Goal: Communication & Community: Ask a question

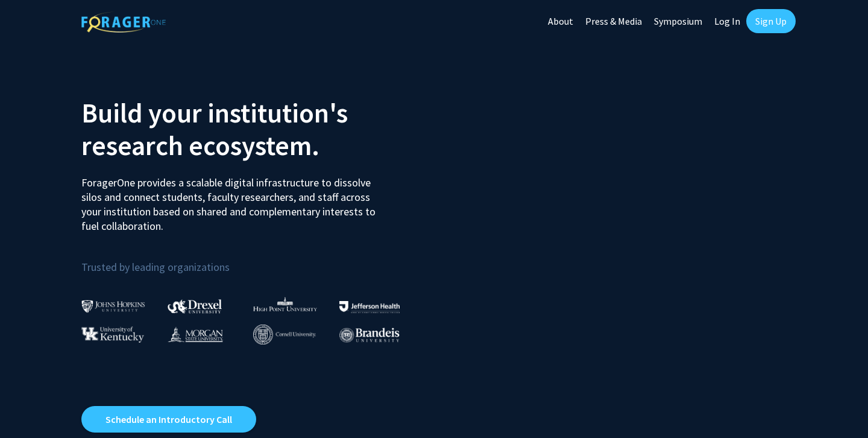
click at [760, 18] on link "Sign Up" at bounding box center [770, 21] width 49 height 24
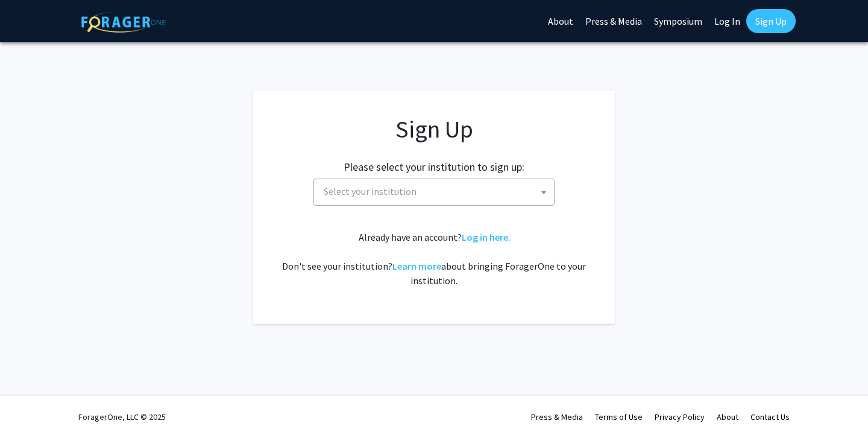
click at [442, 199] on span "Select your institution" at bounding box center [436, 191] width 235 height 25
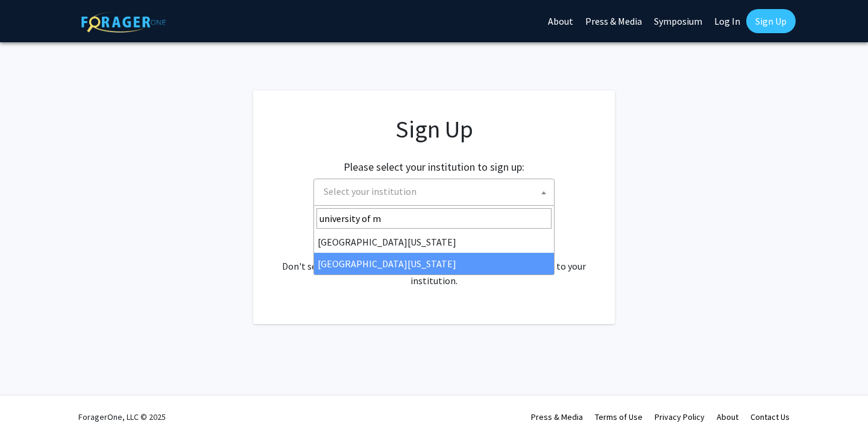
type input "university of m"
select select "33"
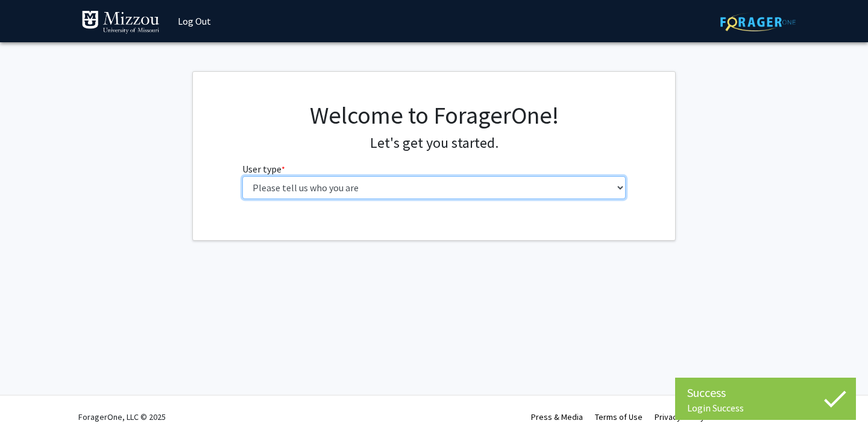
click at [442, 181] on select "Please tell us who you are Undergraduate Student Master's Student Doctoral Cand…" at bounding box center [434, 187] width 384 height 23
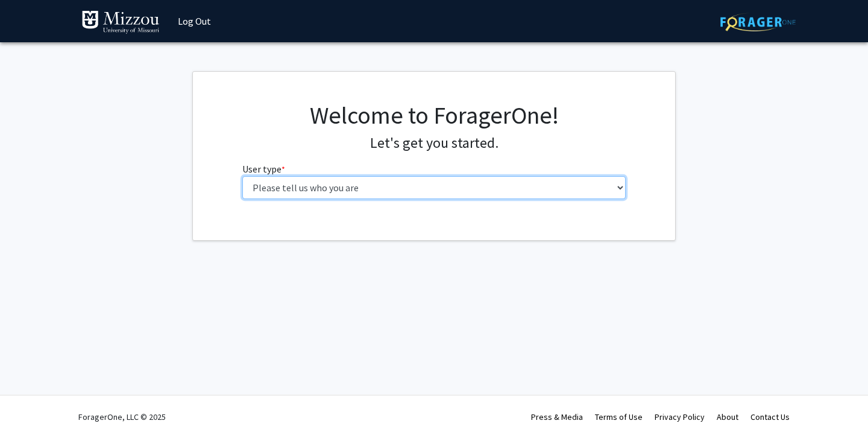
select select "1: undergrad"
click at [242, 176] on select "Please tell us who you are Undergraduate Student Master's Student Doctoral Cand…" at bounding box center [434, 187] width 384 height 23
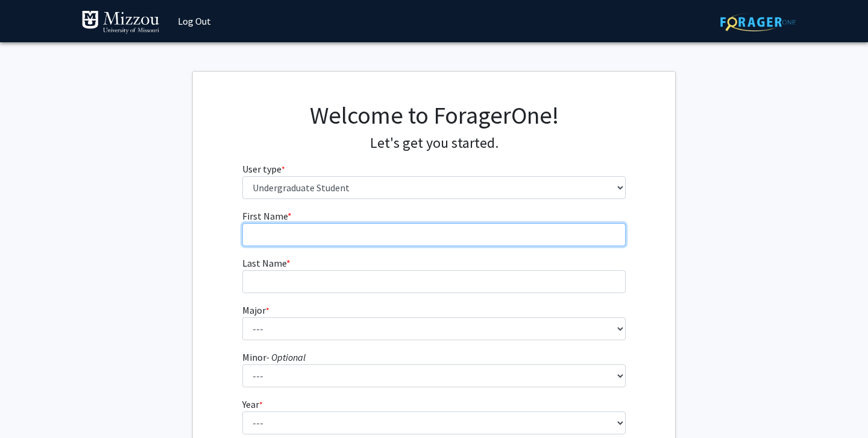
click at [355, 227] on input "First Name * required" at bounding box center [434, 234] width 384 height 23
type input "Cierra"
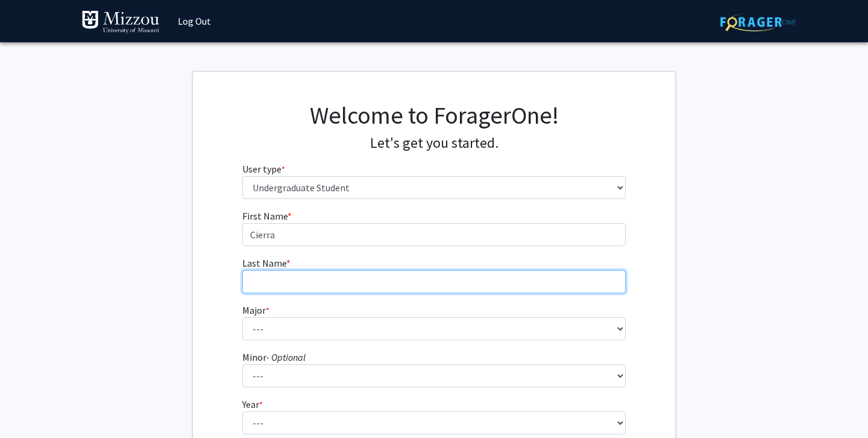
click at [315, 283] on input "Last Name * required" at bounding box center [434, 281] width 384 height 23
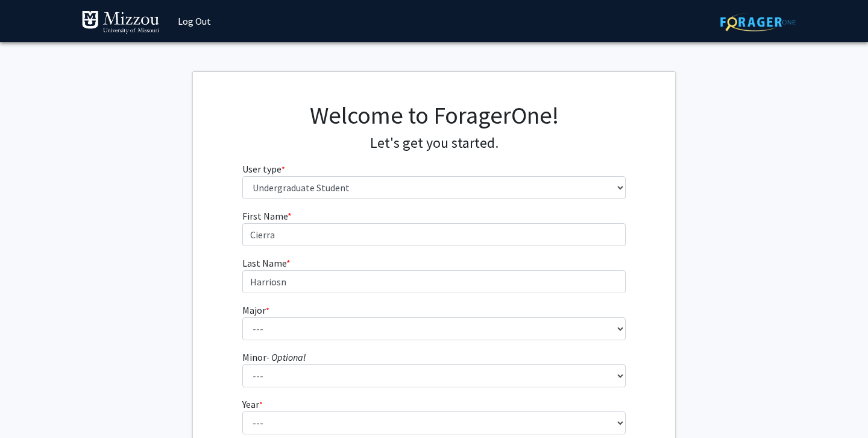
click at [313, 316] on fg-select "Major * required --- Agribusiness Management Agricultural Education Agricultura…" at bounding box center [434, 321] width 384 height 37
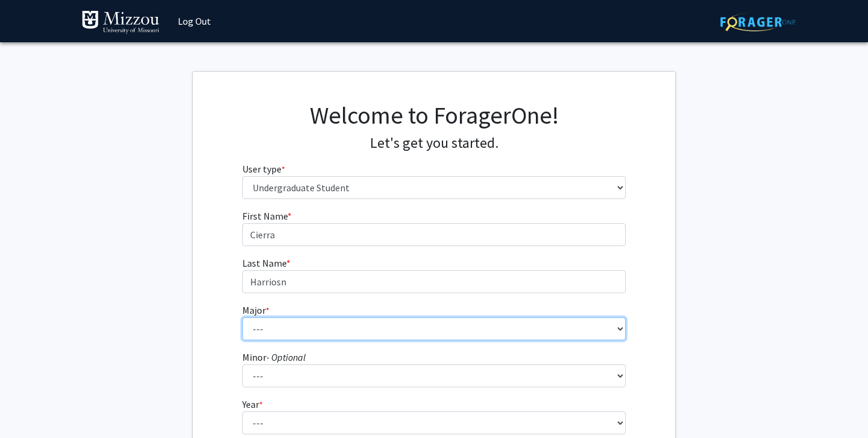
click at [313, 325] on select "--- Agribusiness Management Agricultural Education Agricultural Education: Comm…" at bounding box center [434, 328] width 384 height 23
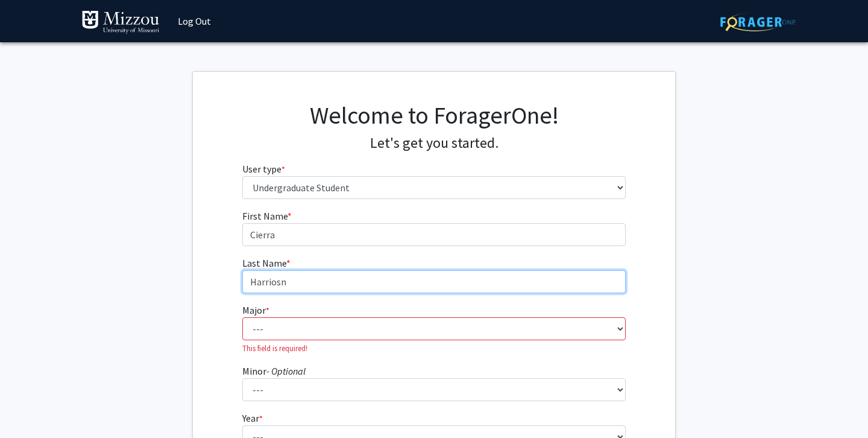
click at [300, 278] on input "Harriosn" at bounding box center [434, 281] width 384 height 23
type input "[PERSON_NAME]"
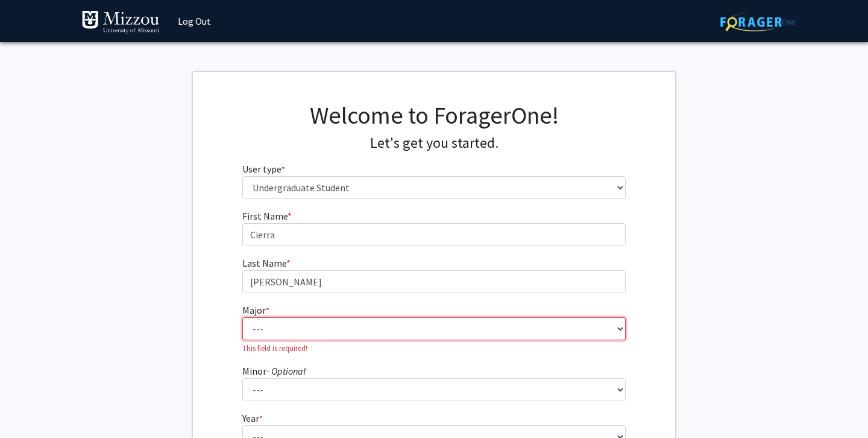
click at [303, 330] on select "--- Agribusiness Management Agricultural Education Agricultural Education: Comm…" at bounding box center [434, 328] width 384 height 23
click at [331, 320] on select "--- Agribusiness Management Agricultural Education Agricultural Education: Comm…" at bounding box center [434, 328] width 384 height 23
select select "135: 2628"
click at [242, 317] on select "--- Agribusiness Management Agricultural Education Agricultural Education: Comm…" at bounding box center [434, 328] width 384 height 23
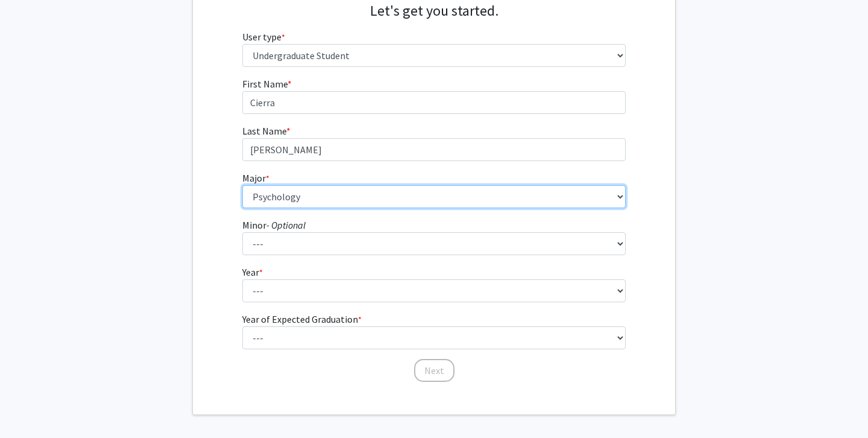
scroll to position [137, 0]
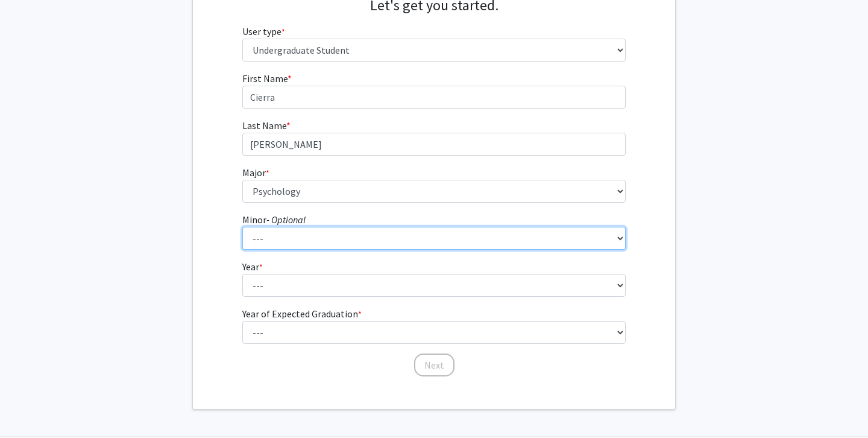
click at [375, 234] on select "--- Accountancy Aerospace Engineering Aerospace Studies Agribusiness Management…" at bounding box center [434, 238] width 384 height 23
click at [278, 231] on select "--- Accountancy Aerospace Engineering Aerospace Studies Agribusiness Management…" at bounding box center [434, 238] width 384 height 23
click at [242, 227] on select "--- Accountancy Aerospace Engineering Aerospace Studies Agribusiness Management…" at bounding box center [434, 238] width 384 height 23
click at [412, 239] on select "--- Accountancy Aerospace Engineering Aerospace Studies Agribusiness Management…" at bounding box center [434, 238] width 384 height 23
select select "52: 2008"
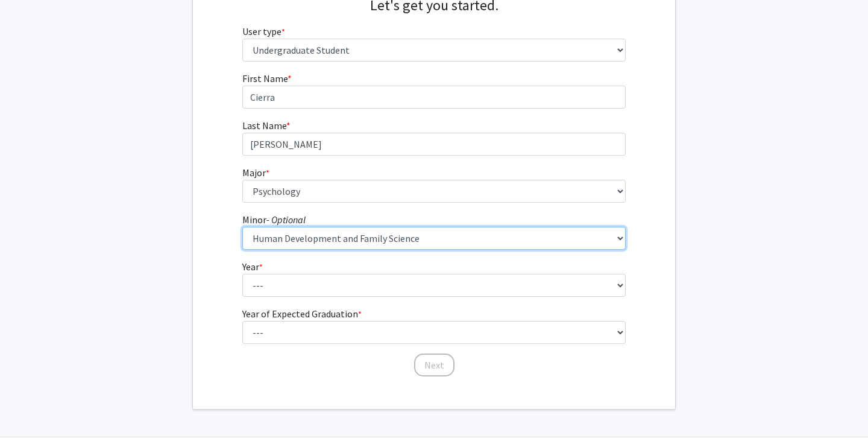
click at [242, 227] on select "--- Accountancy Aerospace Engineering Aerospace Studies Agribusiness Management…" at bounding box center [434, 238] width 384 height 23
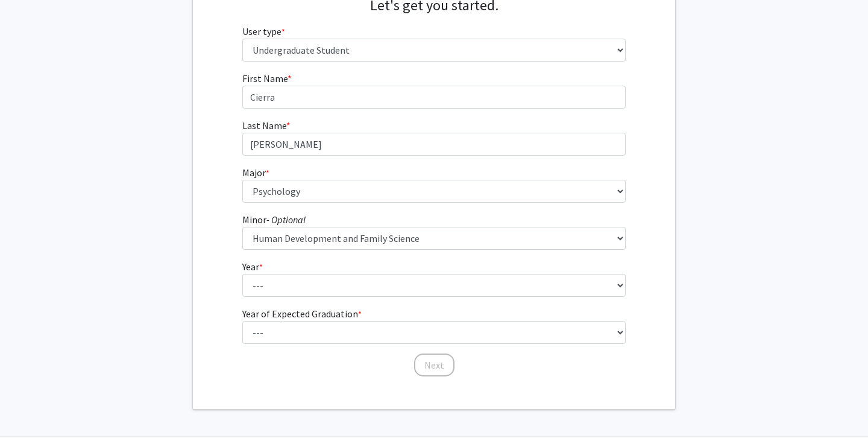
click at [439, 218] on fg-select "Minor - Optional --- Accountancy Aerospace Engineering Aerospace Studies Agribu…" at bounding box center [434, 230] width 384 height 37
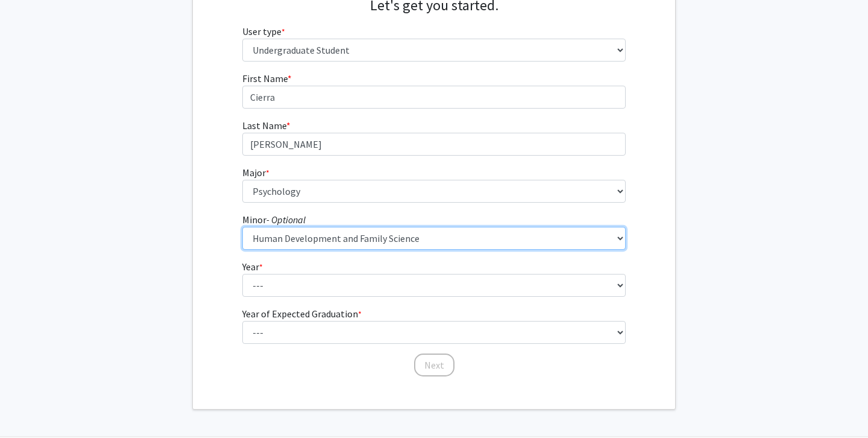
click at [439, 233] on select "--- Accountancy Aerospace Engineering Aerospace Studies Agribusiness Management…" at bounding box center [434, 238] width 384 height 23
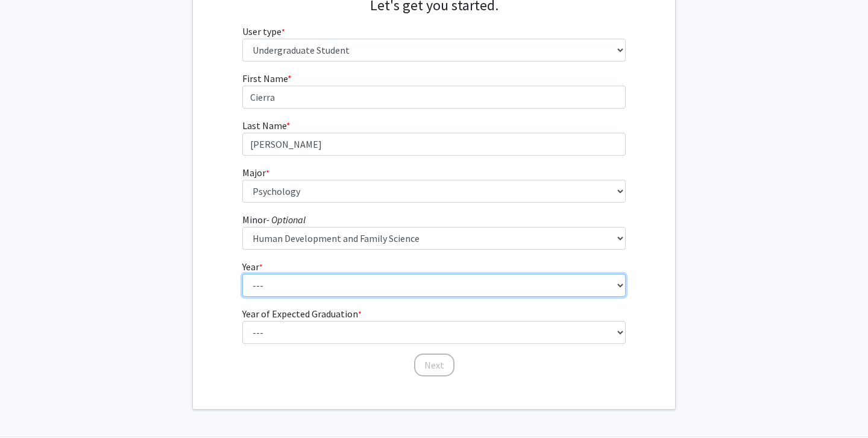
click at [430, 281] on select "--- First-year Sophomore Junior Senior Postbaccalaureate Certificate" at bounding box center [434, 285] width 384 height 23
select select "4: senior"
click at [242, 274] on select "--- First-year Sophomore Junior Senior Postbaccalaureate Certificate" at bounding box center [434, 285] width 384 height 23
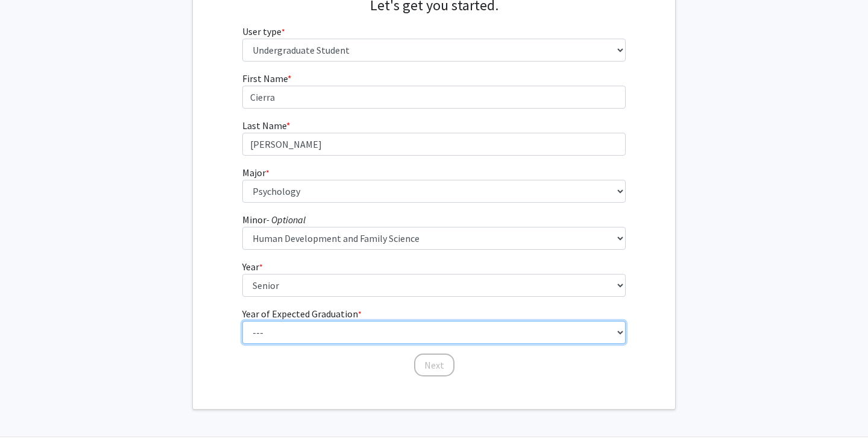
click at [380, 333] on select "--- 2025 2026 2027 2028 2029 2030 2031 2032 2033 2034" at bounding box center [434, 332] width 384 height 23
select select "1: 2025"
click at [242, 321] on select "--- 2025 2026 2027 2028 2029 2030 2031 2032 2033 2034" at bounding box center [434, 332] width 384 height 23
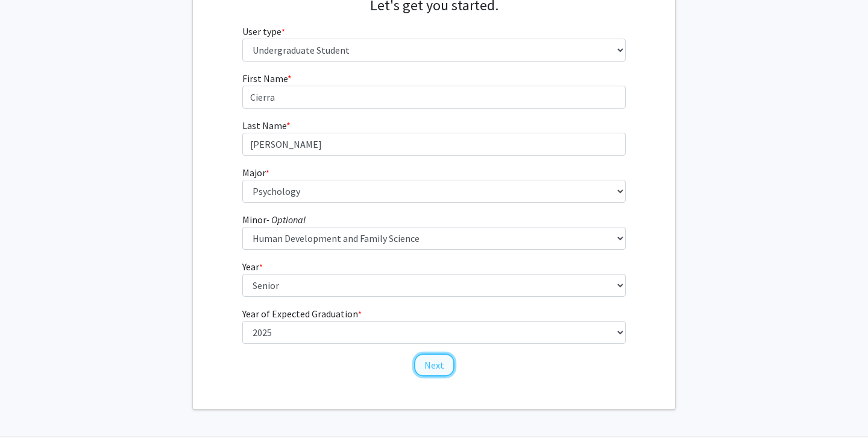
click at [430, 366] on button "Next" at bounding box center [434, 364] width 40 height 23
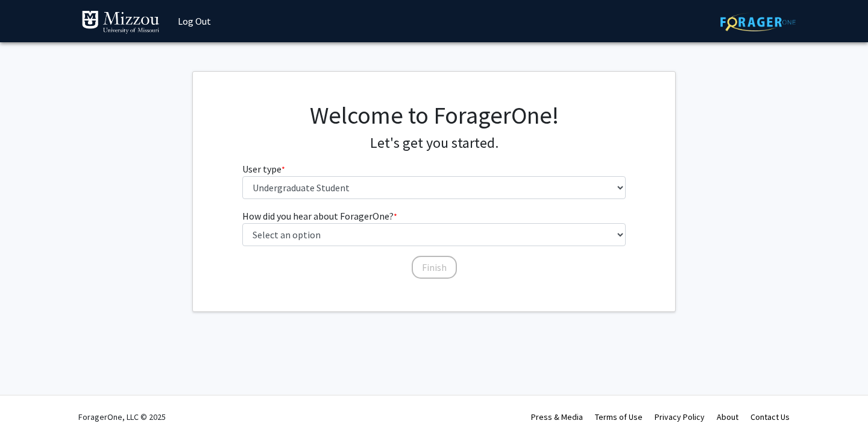
scroll to position [0, 0]
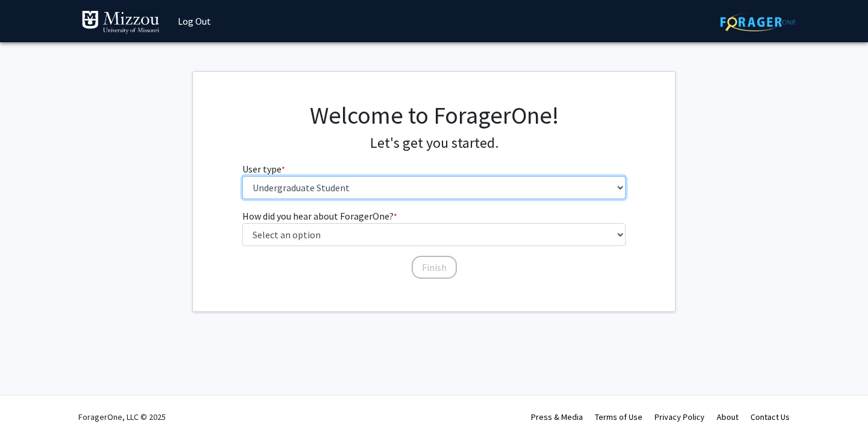
click at [406, 183] on select "Please tell us who you are Undergraduate Student Master's Student Doctoral Cand…" at bounding box center [434, 187] width 384 height 23
click at [242, 176] on select "Please tell us who you are Undergraduate Student Master's Student Doctoral Cand…" at bounding box center [434, 187] width 384 height 23
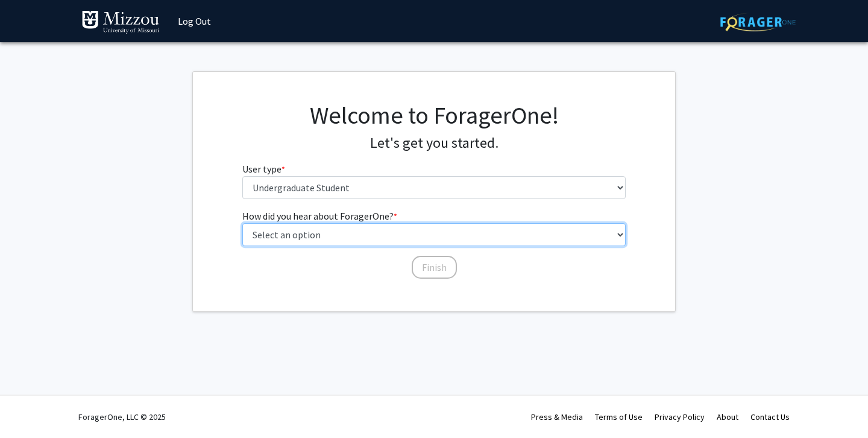
click at [385, 235] on select "Select an option Peer/student recommendation Faculty/staff recommendation Unive…" at bounding box center [434, 234] width 384 height 23
select select "2: faculty_recommendation"
click at [242, 223] on select "Select an option Peer/student recommendation Faculty/staff recommendation Unive…" at bounding box center [434, 234] width 384 height 23
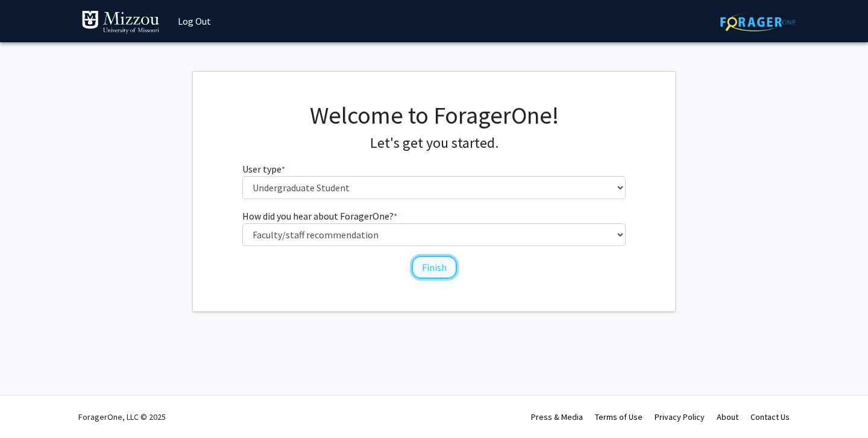
click at [425, 272] on button "Finish" at bounding box center [434, 267] width 45 height 23
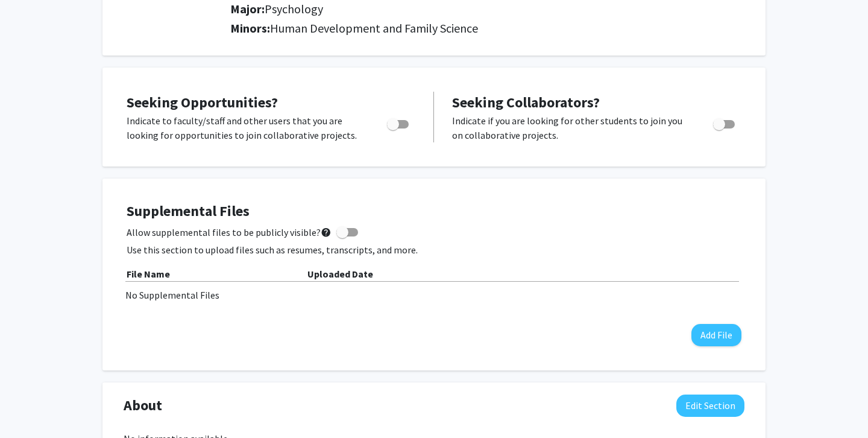
scroll to position [2, 0]
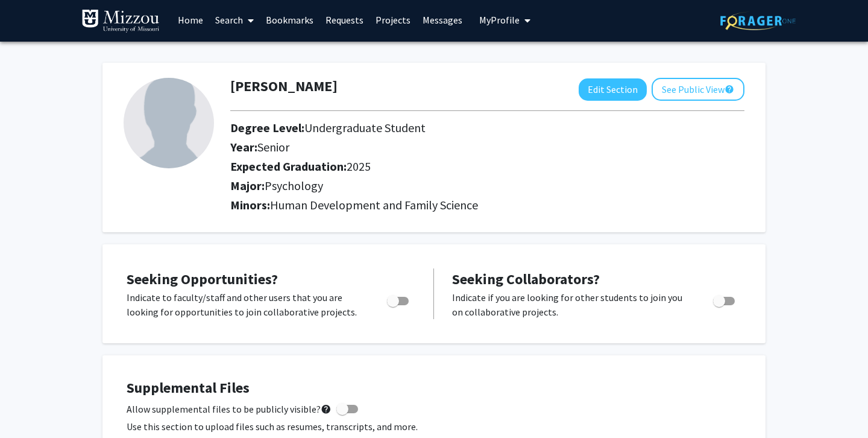
click at [436, 201] on span "Human Development and Family Science" at bounding box center [374, 204] width 208 height 15
click at [483, 204] on h2 "Minors: Human Development and Family Science" at bounding box center [487, 205] width 514 height 14
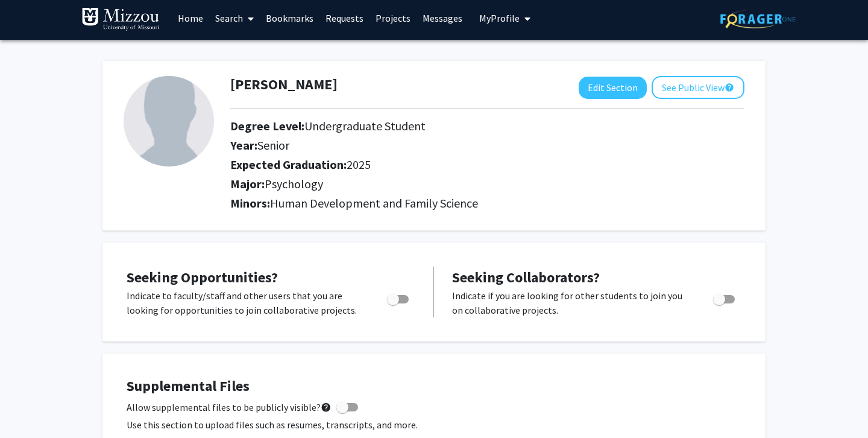
scroll to position [0, 0]
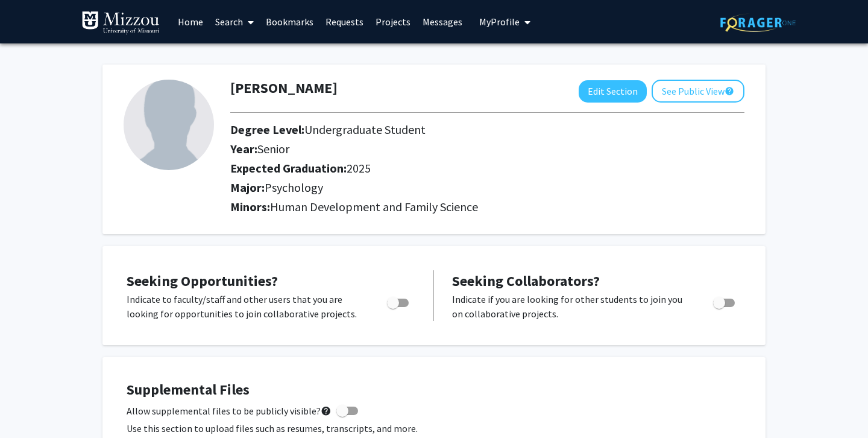
click at [509, 25] on span "My Profile" at bounding box center [499, 22] width 40 height 12
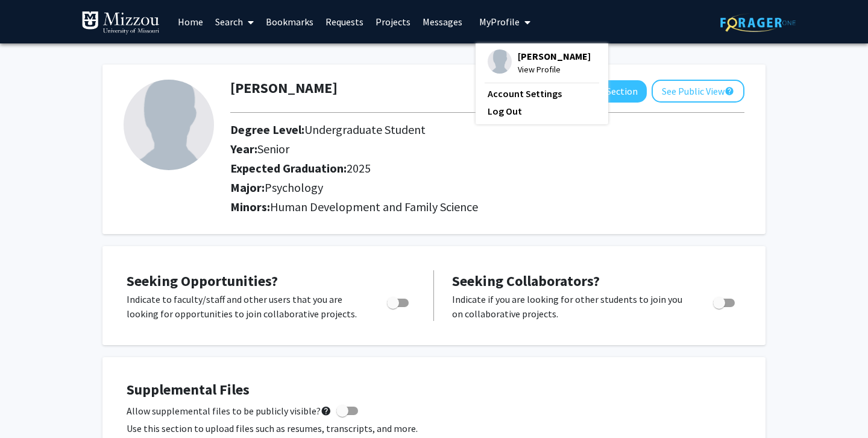
click at [509, 25] on span "My Profile" at bounding box center [499, 22] width 40 height 12
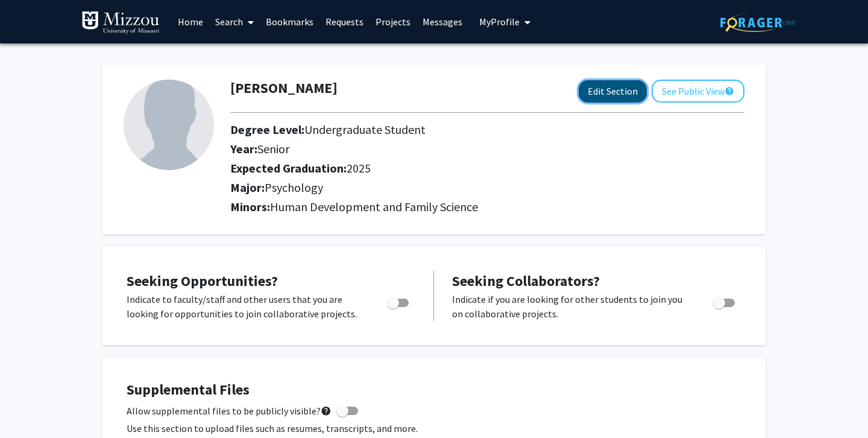
click at [636, 94] on button "Edit Section" at bounding box center [613, 91] width 68 height 22
select select "senior"
select select "2025"
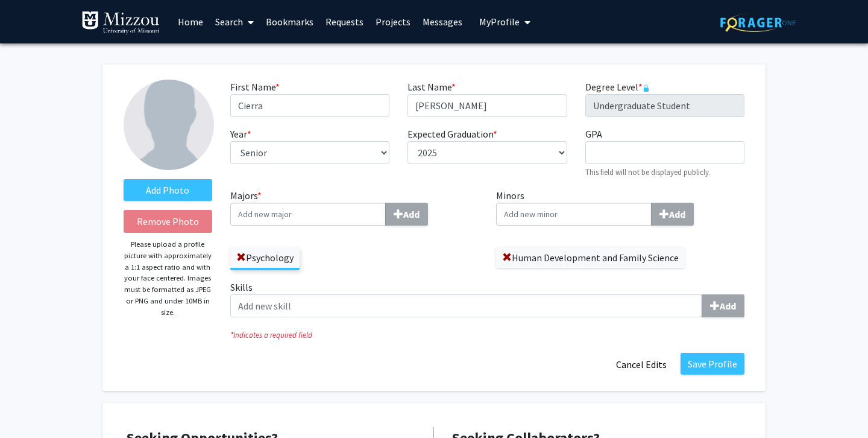
click at [386, 219] on input "Minors Add" at bounding box center [307, 213] width 155 height 23
click at [607, 217] on input "Minors Add" at bounding box center [573, 213] width 155 height 23
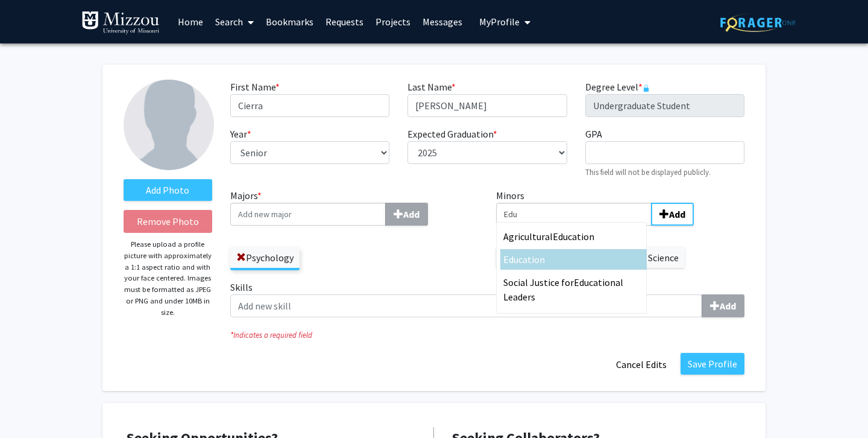
type input "Edu"
click at [620, 264] on div "Edu cation" at bounding box center [573, 259] width 140 height 14
click at [620, 225] on input "Edu" at bounding box center [573, 213] width 155 height 23
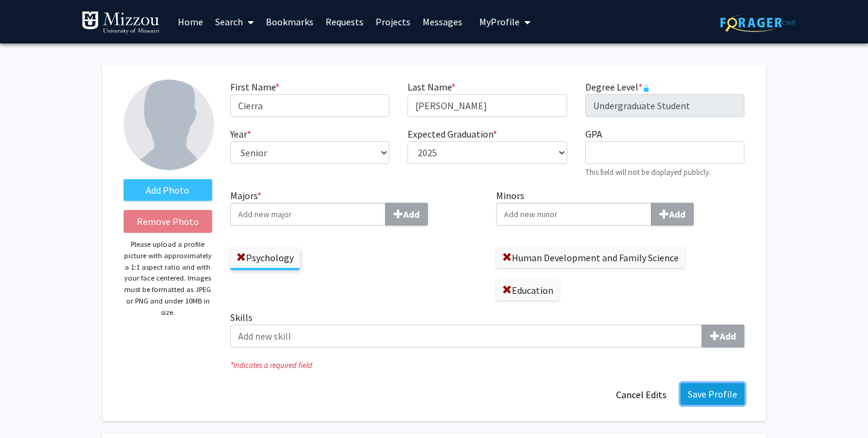
click at [722, 400] on button "Save Profile" at bounding box center [712, 394] width 64 height 22
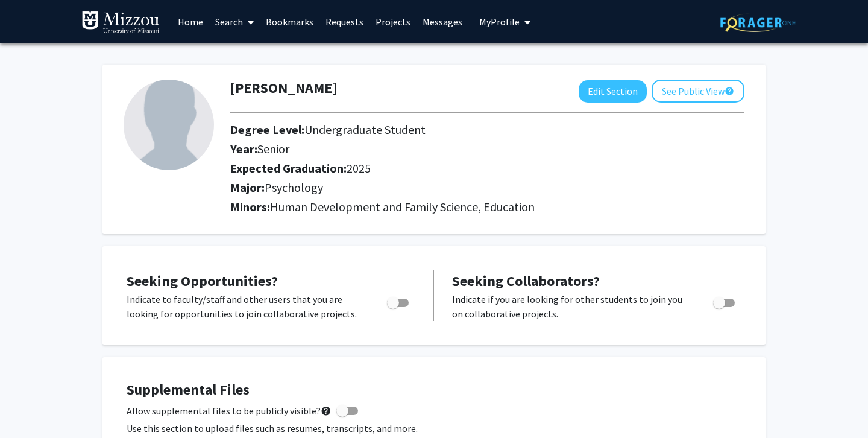
click at [345, 14] on link "Requests" at bounding box center [344, 22] width 50 height 42
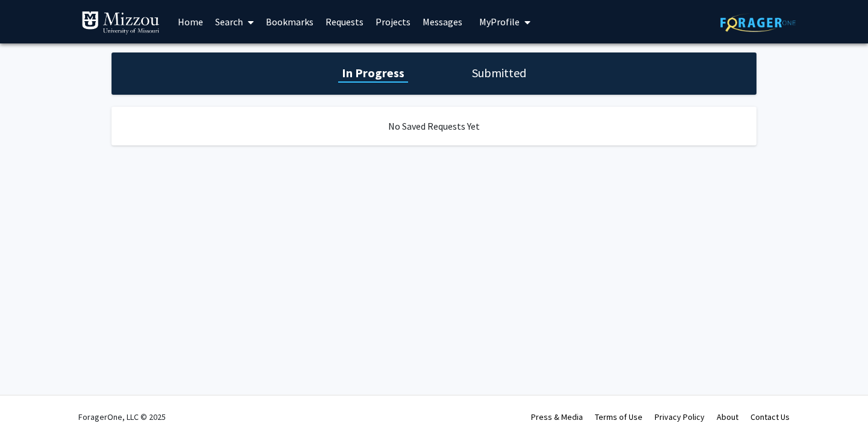
click at [472, 78] on h1 "Submitted" at bounding box center [498, 72] width 61 height 17
click at [383, 79] on h1 "In Progress" at bounding box center [371, 72] width 64 height 17
click at [256, 24] on link "Search" at bounding box center [234, 22] width 51 height 42
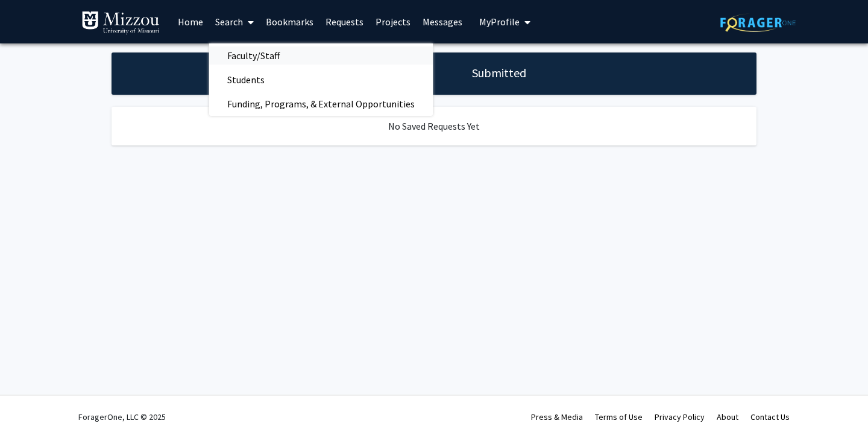
click at [263, 56] on span "Faculty/Staff" at bounding box center [253, 55] width 89 height 24
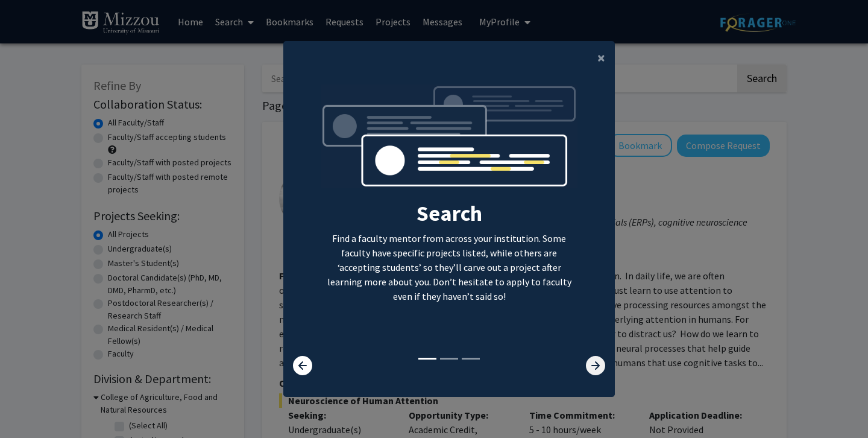
click at [599, 363] on icon at bounding box center [595, 365] width 19 height 19
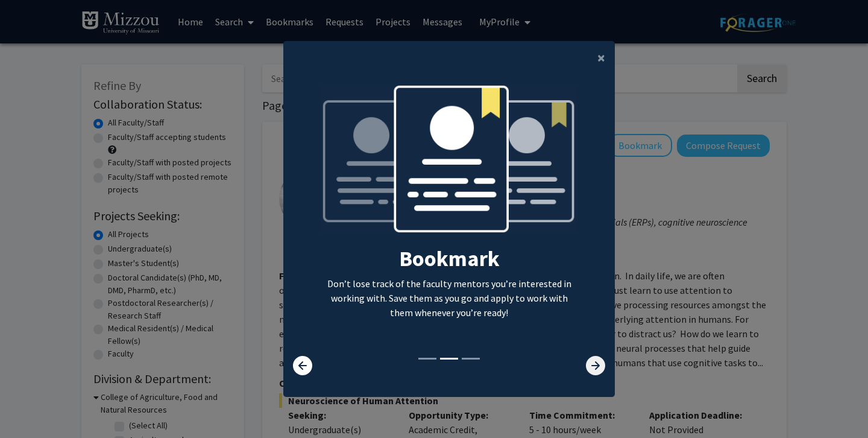
click at [599, 363] on icon at bounding box center [595, 365] width 19 height 19
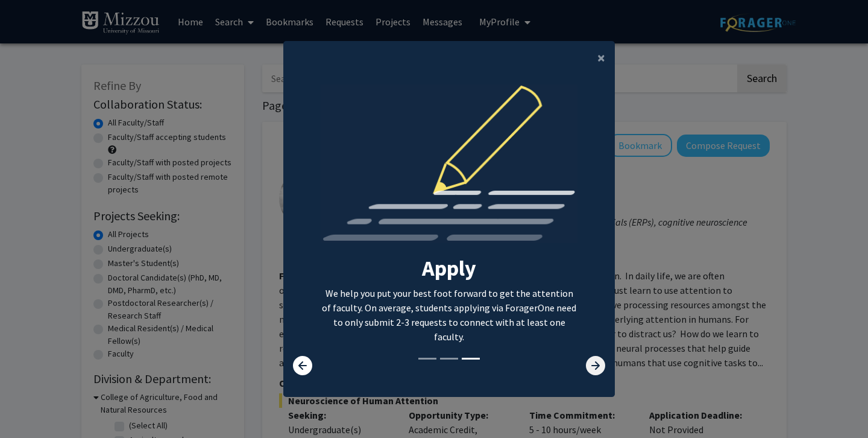
click at [599, 363] on icon at bounding box center [595, 365] width 19 height 19
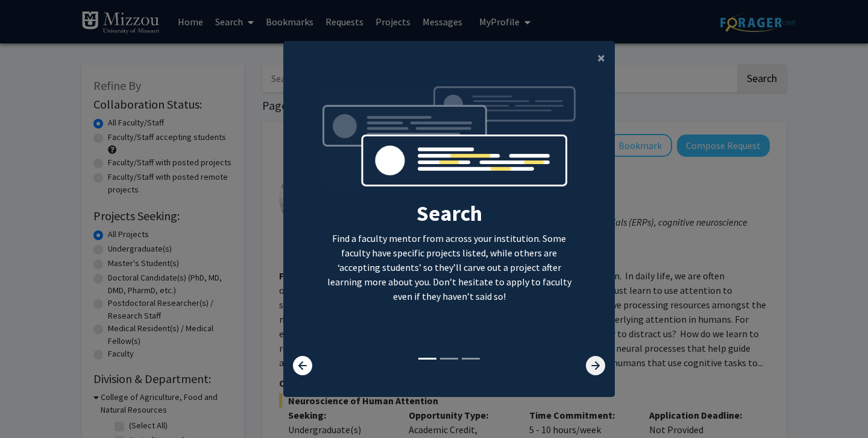
click at [599, 363] on icon at bounding box center [595, 365] width 19 height 19
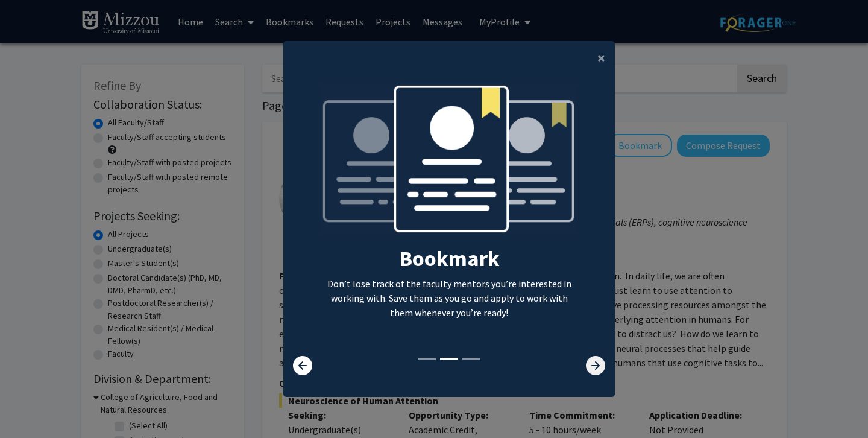
click at [599, 363] on icon at bounding box center [595, 365] width 19 height 19
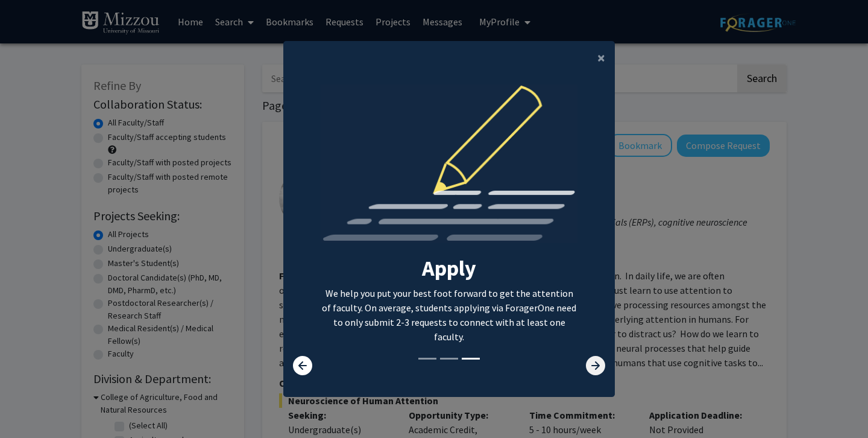
click at [599, 363] on icon at bounding box center [595, 365] width 19 height 19
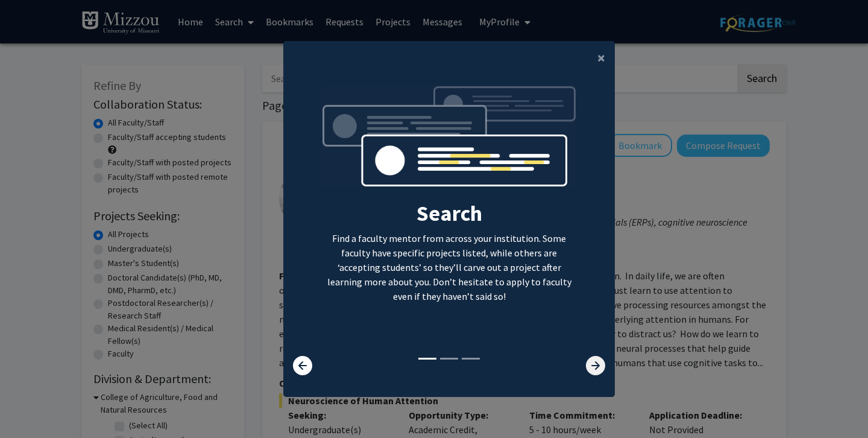
click at [599, 363] on icon at bounding box center [595, 365] width 19 height 19
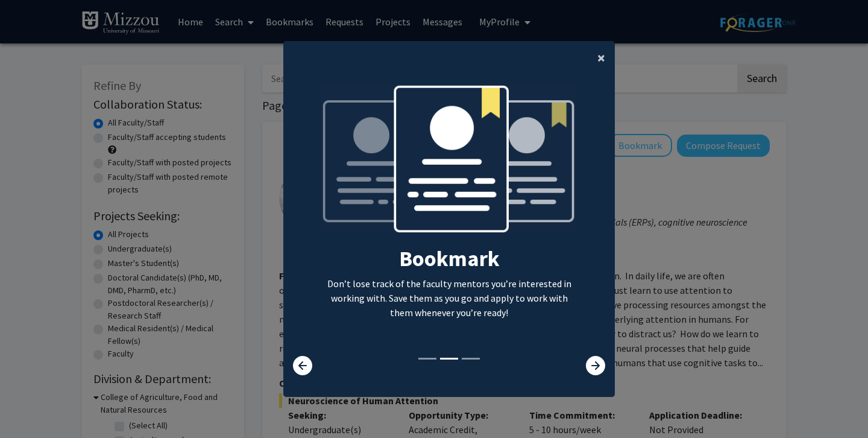
click at [597, 54] on button "×" at bounding box center [601, 58] width 27 height 34
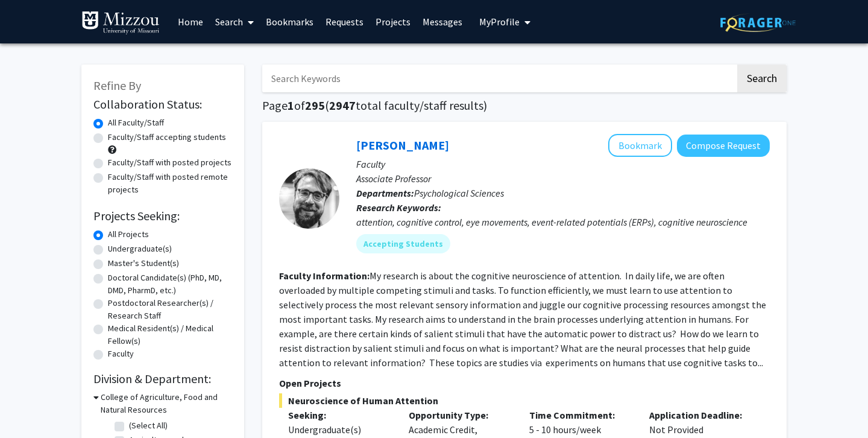
click at [539, 72] on input "Search Keywords" at bounding box center [498, 78] width 473 height 28
type input "E"
click at [737, 64] on button "Search" at bounding box center [761, 78] width 49 height 28
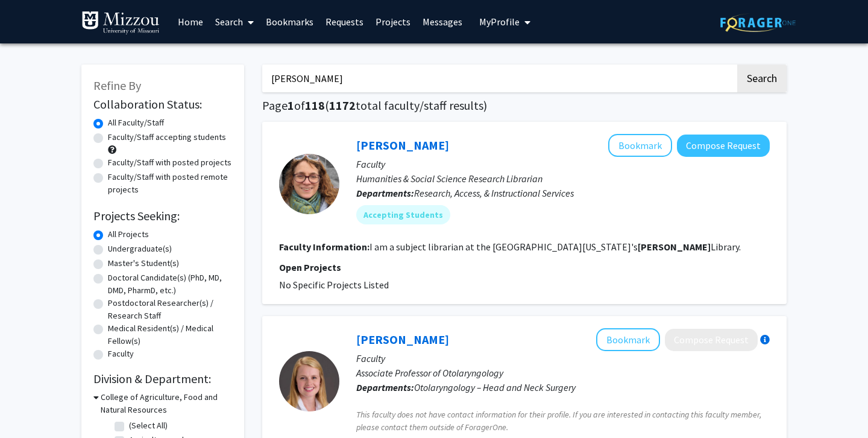
drag, startPoint x: 342, startPoint y: 80, endPoint x: 237, endPoint y: -11, distance: 138.8
click at [237, 0] on html "Skip navigation Home Search Bookmarks Requests Projects Messages My Profile [PE…" at bounding box center [434, 219] width 868 height 438
paste input "[PERSON_NAME]"
click at [276, 80] on input "\[PERSON_NAME]" at bounding box center [498, 78] width 473 height 28
type input "[PERSON_NAME]"
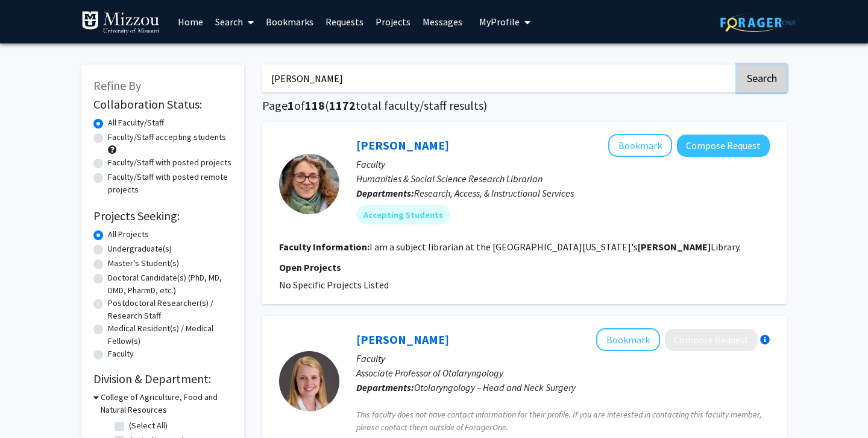
click at [772, 89] on button "Search" at bounding box center [761, 78] width 49 height 28
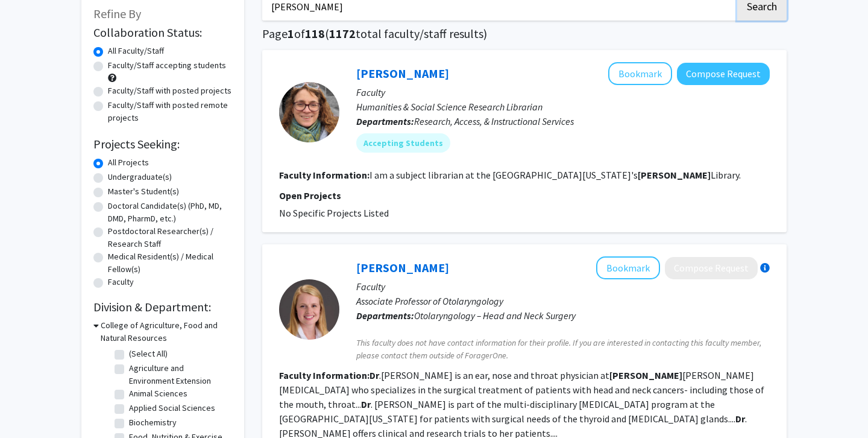
scroll to position [71, 0]
click at [184, 66] on label "Faculty/Staff accepting students" at bounding box center [167, 66] width 118 height 13
click at [116, 66] on input "Faculty/Staff accepting students" at bounding box center [112, 64] width 8 height 8
radio input "true"
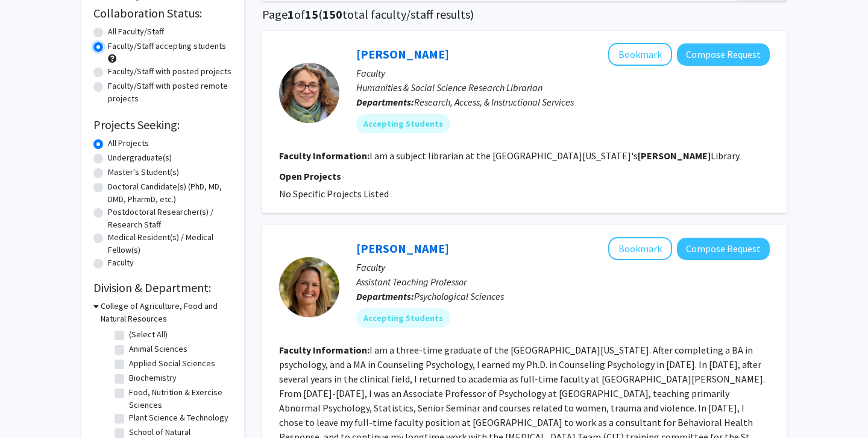
scroll to position [93, 0]
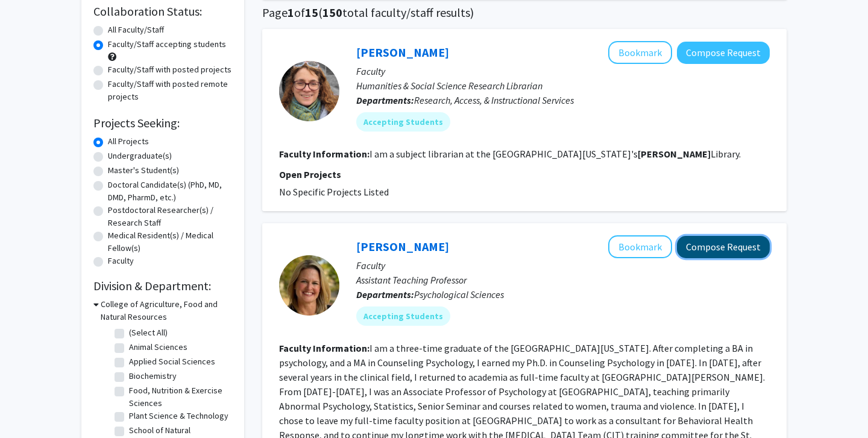
click at [742, 251] on button "Compose Request" at bounding box center [723, 247] width 93 height 22
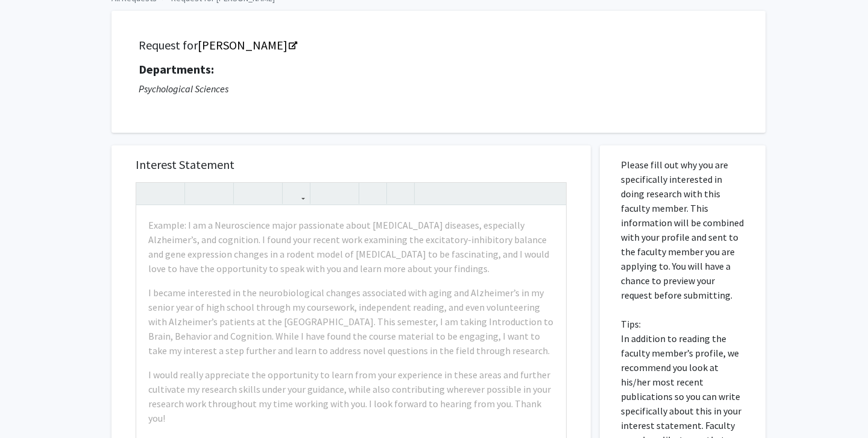
scroll to position [72, 0]
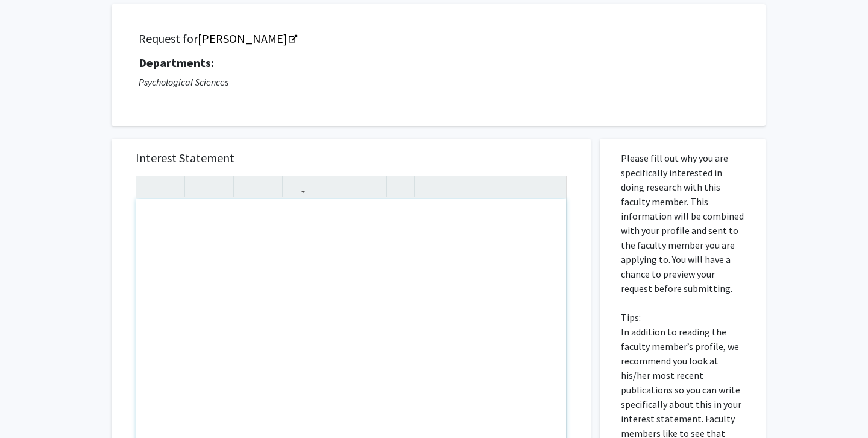
type textarea "T"
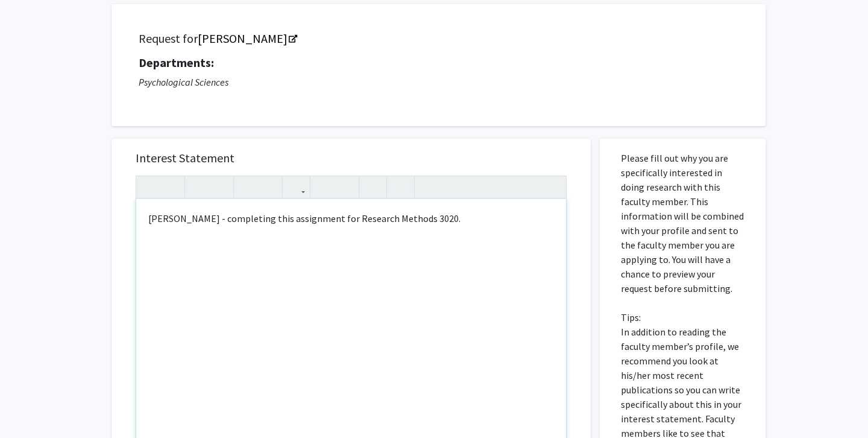
type textarea "[PERSON_NAME] - completing this assignment for Research Methods 3020."
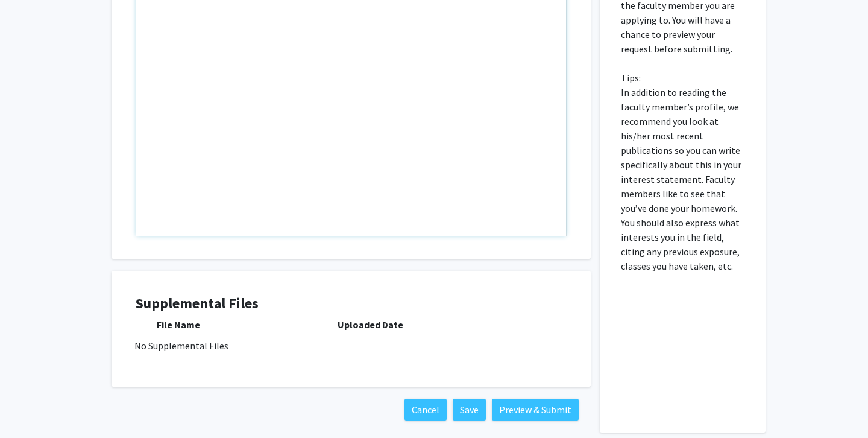
scroll to position [369, 0]
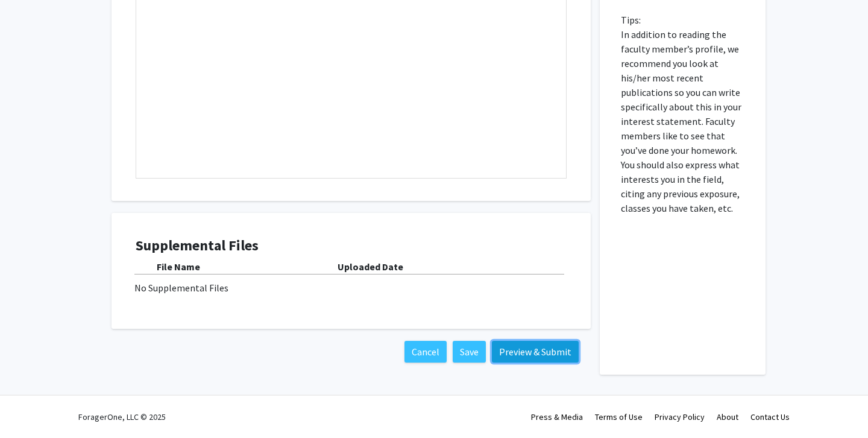
click at [532, 354] on button "Preview & Submit" at bounding box center [535, 352] width 87 height 22
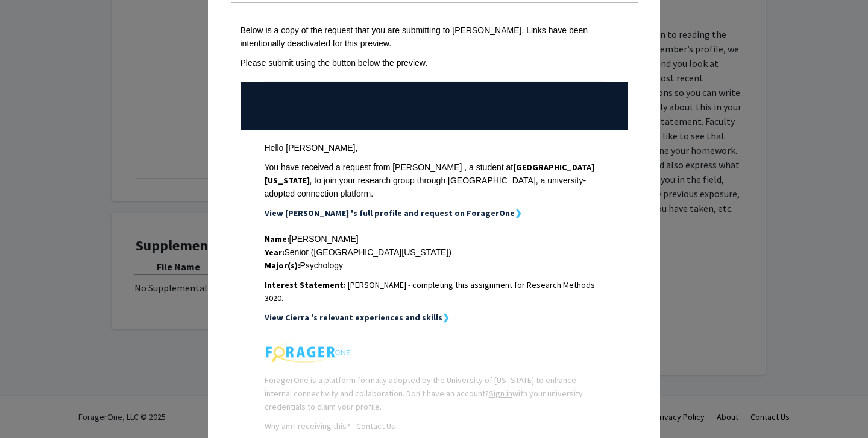
scroll to position [108, 0]
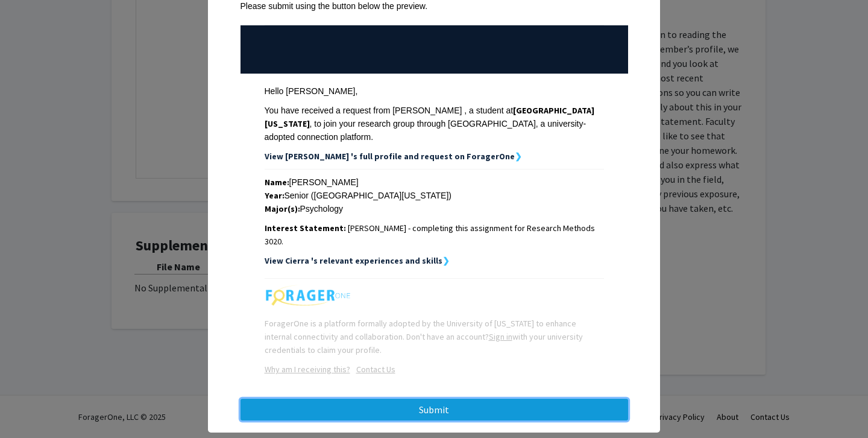
click at [512, 398] on button "Submit" at bounding box center [434, 409] width 388 height 22
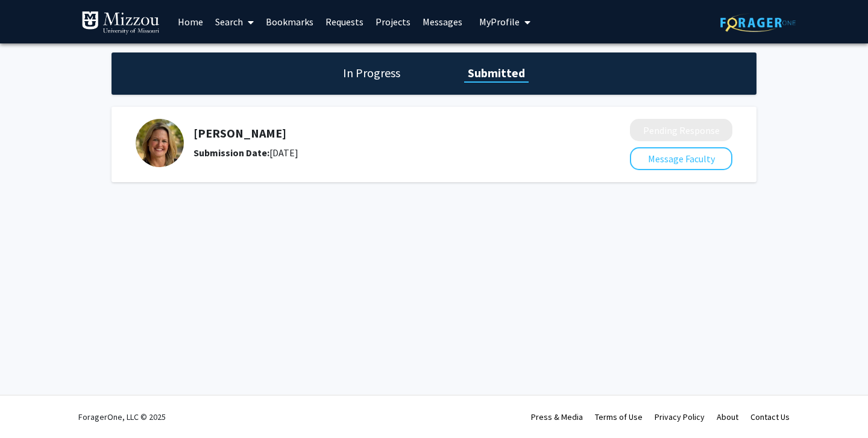
click at [354, 78] on h1 "In Progress" at bounding box center [371, 72] width 64 height 17
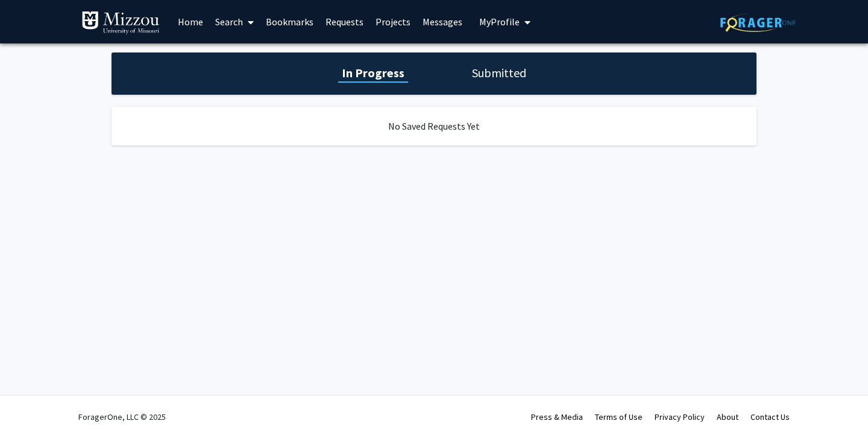
click at [515, 75] on h1 "Submitted" at bounding box center [498, 72] width 61 height 17
